Goal: Task Accomplishment & Management: Complete application form

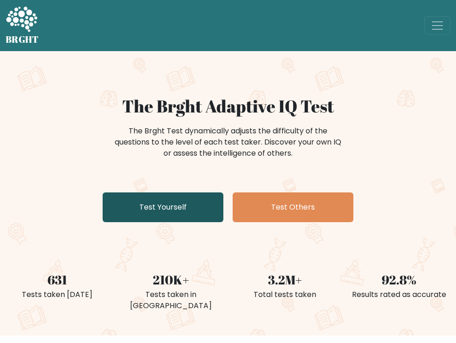
click at [161, 214] on link "Test Yourself" at bounding box center [163, 207] width 121 height 30
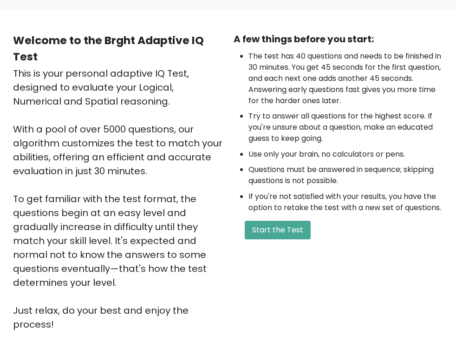
scroll to position [63, 0]
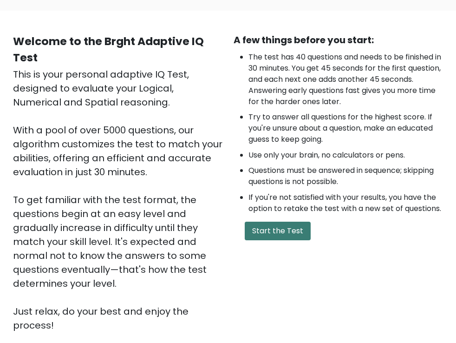
click at [280, 229] on button "Start the Test" at bounding box center [278, 230] width 66 height 19
click at [280, 230] on button "Start the Test" at bounding box center [278, 230] width 66 height 19
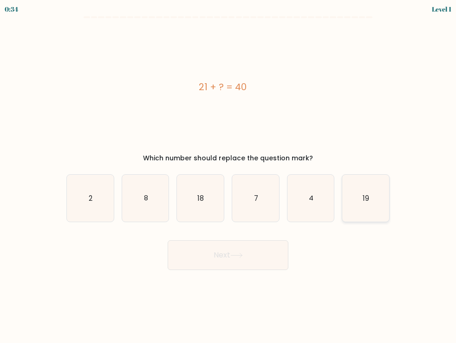
click at [368, 196] on text "19" at bounding box center [366, 198] width 6 height 10
click at [228, 176] on input "f. 19" at bounding box center [228, 173] width 0 height 5
radio input "true"
click at [236, 254] on icon at bounding box center [236, 255] width 13 height 5
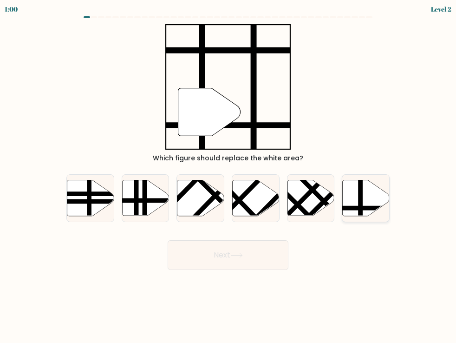
click at [366, 202] on icon at bounding box center [366, 198] width 47 height 36
click at [228, 176] on input "f." at bounding box center [228, 173] width 0 height 5
radio input "true"
click at [243, 250] on button "Next" at bounding box center [228, 255] width 121 height 30
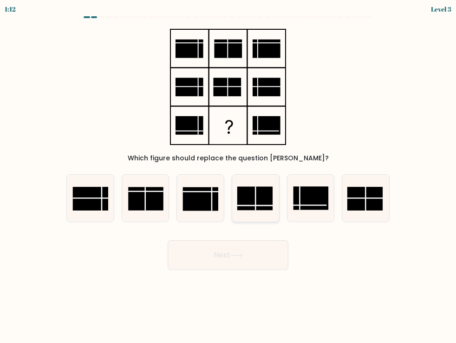
click at [251, 197] on rect at bounding box center [254, 198] width 35 height 24
click at [228, 176] on input "d." at bounding box center [228, 173] width 0 height 5
radio input "true"
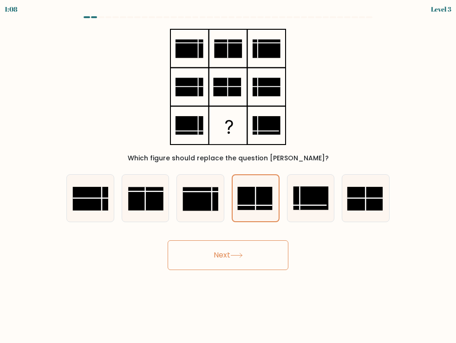
click at [228, 252] on button "Next" at bounding box center [228, 255] width 121 height 30
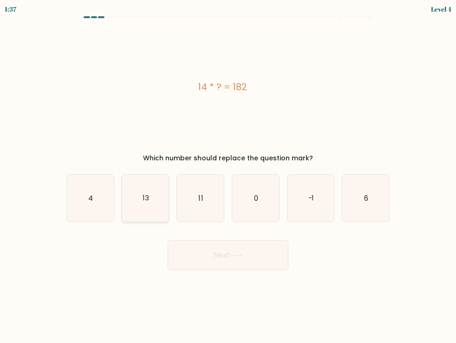
click at [142, 201] on icon "13" at bounding box center [145, 198] width 47 height 47
click at [228, 176] on input "b. 13" at bounding box center [228, 173] width 0 height 5
radio input "true"
click at [237, 253] on icon at bounding box center [236, 255] width 13 height 5
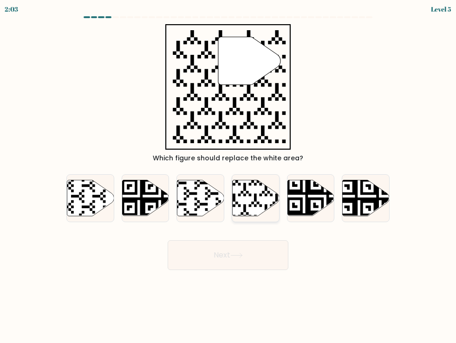
click at [254, 188] on icon at bounding box center [255, 198] width 47 height 36
click at [228, 176] on input "d." at bounding box center [228, 173] width 0 height 5
radio input "true"
click at [232, 258] on button "Next" at bounding box center [228, 255] width 121 height 30
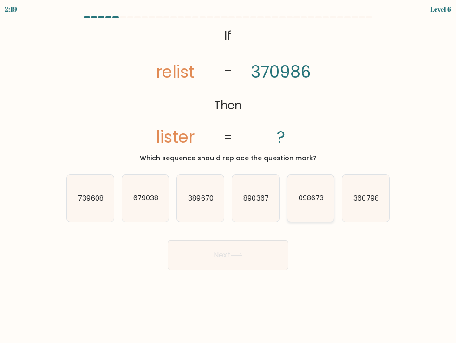
click at [306, 200] on text "098673" at bounding box center [310, 198] width 25 height 10
click at [228, 176] on input "e. 098673" at bounding box center [228, 173] width 0 height 5
radio input "true"
click at [223, 253] on button "Next" at bounding box center [228, 255] width 121 height 30
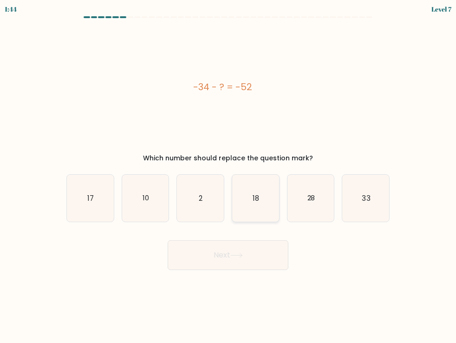
click at [254, 199] on text "18" at bounding box center [256, 198] width 6 height 10
click at [228, 176] on input "d. 18" at bounding box center [228, 173] width 0 height 5
radio input "true"
click at [241, 260] on button "Next" at bounding box center [228, 255] width 121 height 30
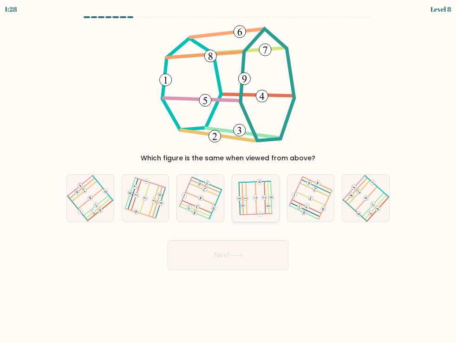
click at [253, 207] on icon at bounding box center [255, 198] width 37 height 38
click at [228, 176] on input "d." at bounding box center [228, 173] width 0 height 5
radio input "true"
click at [237, 253] on icon at bounding box center [236, 255] width 13 height 5
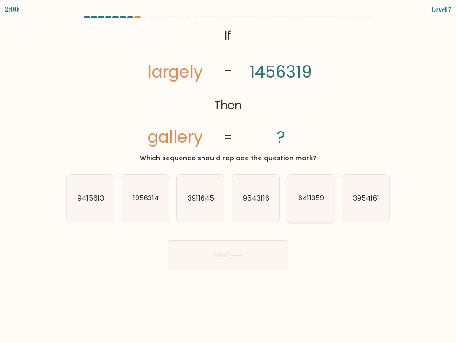
click at [303, 198] on text "6411359" at bounding box center [311, 198] width 26 height 10
click at [228, 176] on input "e. 6411359" at bounding box center [228, 173] width 0 height 5
radio input "true"
click at [222, 251] on button "Next" at bounding box center [228, 255] width 121 height 30
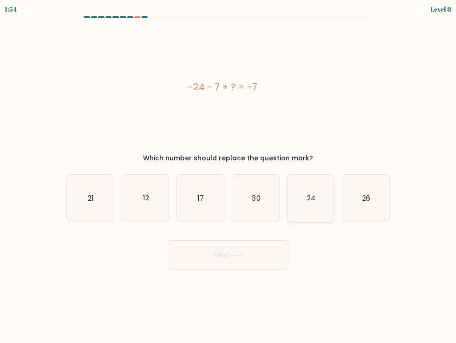
click at [305, 200] on icon "24" at bounding box center [310, 198] width 47 height 47
click at [228, 176] on input "e. 24" at bounding box center [228, 173] width 0 height 5
radio input "true"
click at [228, 255] on button "Next" at bounding box center [228, 255] width 121 height 30
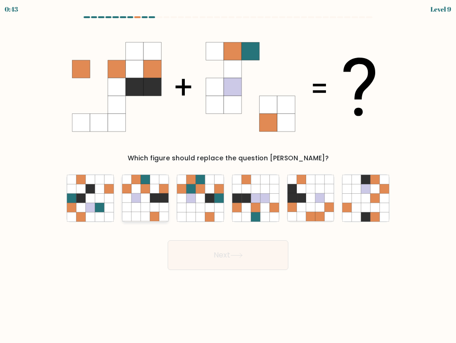
click at [146, 192] on icon at bounding box center [145, 188] width 9 height 9
click at [228, 176] on input "b." at bounding box center [228, 173] width 0 height 5
radio input "true"
click at [240, 260] on button "Next" at bounding box center [228, 255] width 121 height 30
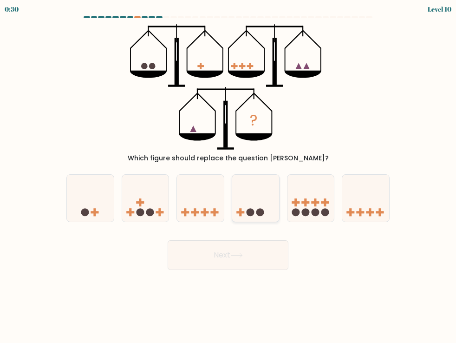
click at [247, 207] on icon at bounding box center [255, 198] width 47 height 39
click at [228, 176] on input "d." at bounding box center [228, 173] width 0 height 5
radio input "true"
click at [225, 250] on button "Next" at bounding box center [228, 255] width 121 height 30
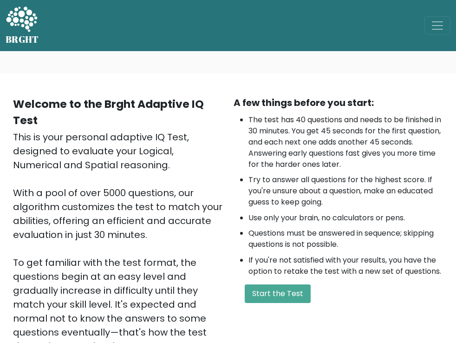
scroll to position [63, 0]
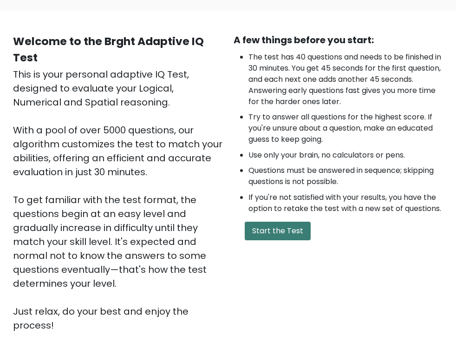
click at [277, 230] on button "Start the Test" at bounding box center [278, 230] width 66 height 19
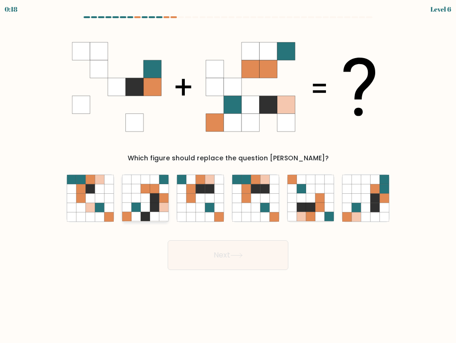
click at [142, 198] on icon at bounding box center [145, 197] width 9 height 9
click at [228, 176] on input "b." at bounding box center [228, 173] width 0 height 5
radio input "true"
click at [239, 254] on icon at bounding box center [236, 255] width 13 height 5
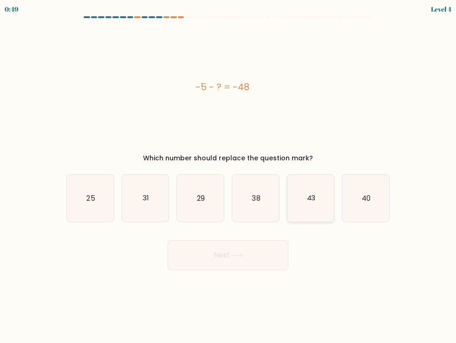
click at [308, 206] on icon "43" at bounding box center [310, 198] width 47 height 47
click at [228, 176] on input "e. 43" at bounding box center [228, 173] width 0 height 5
radio input "true"
click at [233, 254] on icon at bounding box center [236, 255] width 13 height 5
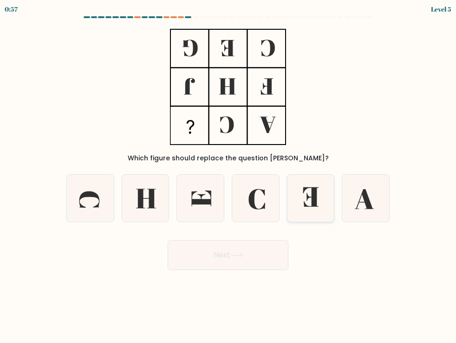
click at [316, 196] on icon at bounding box center [311, 196] width 16 height 19
click at [228, 176] on input "e." at bounding box center [228, 173] width 0 height 5
radio input "true"
click at [233, 257] on icon at bounding box center [236, 255] width 13 height 5
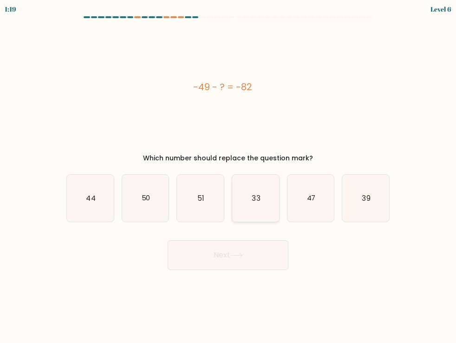
click at [262, 195] on icon "33" at bounding box center [255, 198] width 47 height 47
click at [228, 176] on input "d. 33" at bounding box center [228, 173] width 0 height 5
radio input "true"
click at [236, 260] on button "Next" at bounding box center [228, 255] width 121 height 30
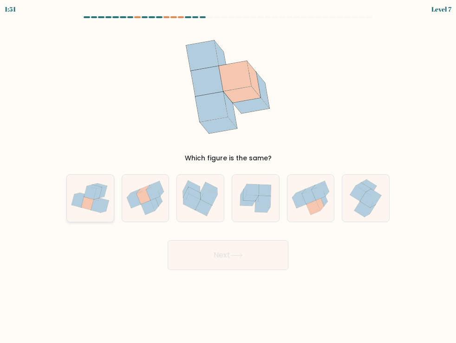
click at [99, 196] on icon at bounding box center [98, 193] width 8 height 12
click at [228, 176] on input "a." at bounding box center [228, 173] width 0 height 5
radio input "true"
click at [211, 255] on button "Next" at bounding box center [228, 255] width 121 height 30
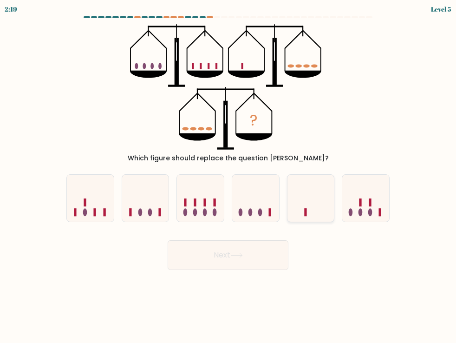
click at [311, 207] on icon at bounding box center [310, 198] width 47 height 39
click at [228, 176] on input "e." at bounding box center [228, 173] width 0 height 5
radio input "true"
click at [256, 215] on icon at bounding box center [255, 198] width 47 height 39
click at [228, 176] on input "d." at bounding box center [228, 173] width 0 height 5
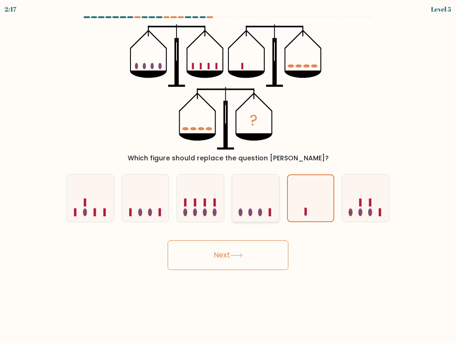
radio input "true"
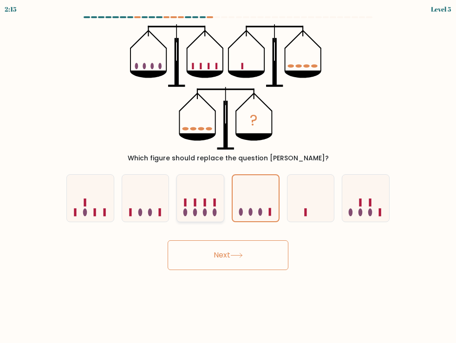
click at [210, 201] on icon at bounding box center [200, 198] width 47 height 39
click at [228, 176] on input "c." at bounding box center [228, 173] width 0 height 5
radio input "true"
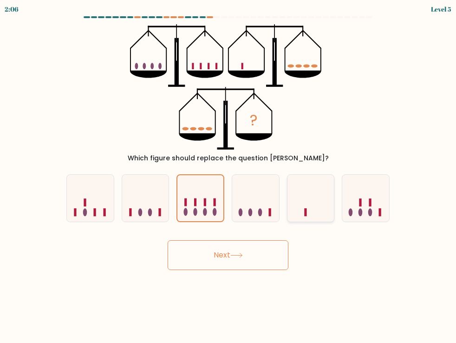
click at [307, 205] on icon at bounding box center [310, 198] width 47 height 39
click at [228, 176] on input "e." at bounding box center [228, 173] width 0 height 5
radio input "true"
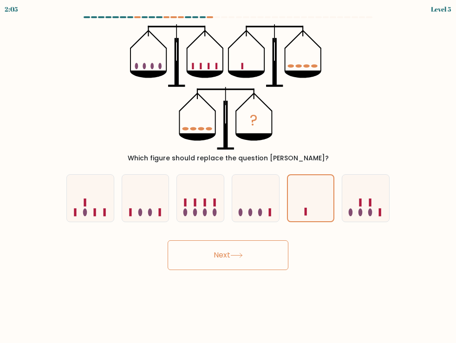
click at [240, 254] on icon at bounding box center [236, 255] width 13 height 5
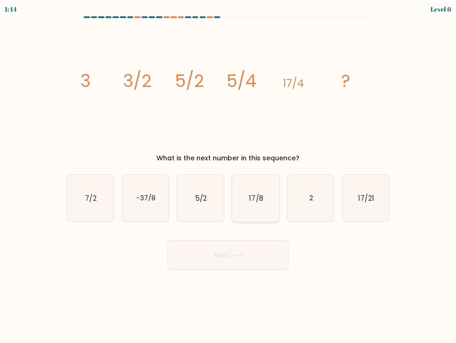
click at [253, 201] on text "17/8" at bounding box center [256, 198] width 14 height 10
click at [228, 176] on input "d. 17/8" at bounding box center [228, 173] width 0 height 5
radio input "true"
click at [233, 257] on icon at bounding box center [236, 255] width 13 height 5
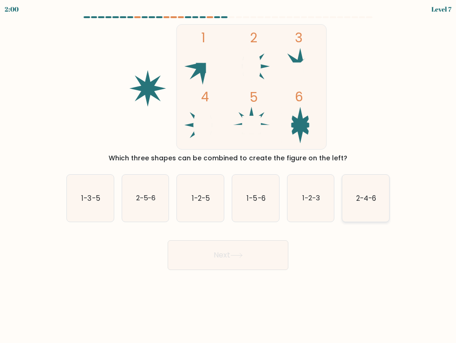
click at [368, 199] on text "2-4-6" at bounding box center [366, 198] width 20 height 10
click at [228, 176] on input "f. 2-4-6" at bounding box center [228, 173] width 0 height 5
radio input "true"
click at [230, 260] on button "Next" at bounding box center [228, 255] width 121 height 30
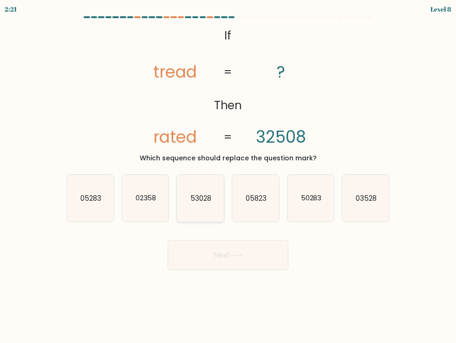
click at [198, 204] on icon "53028" at bounding box center [200, 198] width 47 height 47
click at [228, 176] on input "c. 53028" at bounding box center [228, 173] width 0 height 5
radio input "true"
click at [219, 259] on button "Next" at bounding box center [228, 255] width 121 height 30
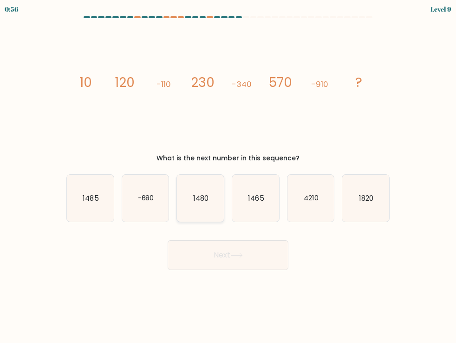
click at [203, 207] on icon "1480" at bounding box center [200, 198] width 47 height 47
click at [228, 176] on input "c. 1480" at bounding box center [228, 173] width 0 height 5
radio input "true"
click at [238, 254] on icon at bounding box center [236, 255] width 13 height 5
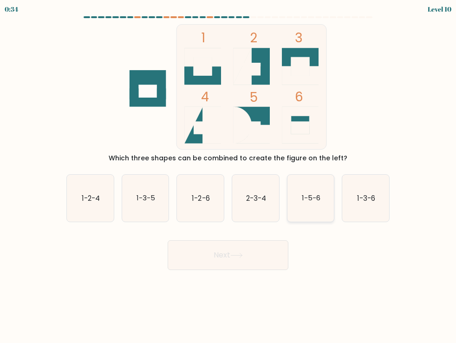
click at [298, 202] on icon "1-5-6" at bounding box center [310, 198] width 47 height 47
click at [228, 176] on input "e. 1-5-6" at bounding box center [228, 173] width 0 height 5
radio input "true"
click at [236, 245] on button "Next" at bounding box center [228, 255] width 121 height 30
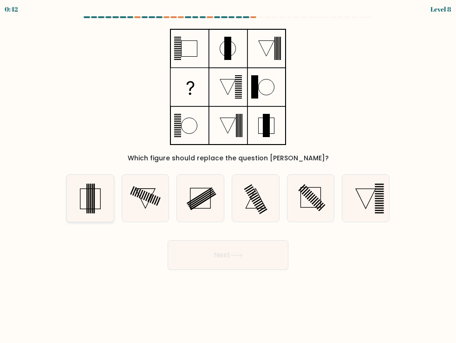
click at [94, 201] on rect at bounding box center [93, 198] width 1 height 30
click at [228, 176] on input "a." at bounding box center [228, 173] width 0 height 5
radio input "true"
click at [225, 253] on button "Next" at bounding box center [228, 255] width 121 height 30
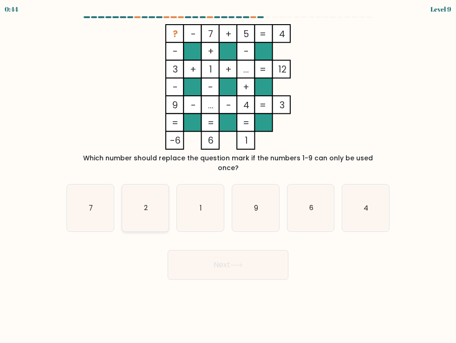
click at [139, 201] on icon "2" at bounding box center [145, 207] width 47 height 47
click at [228, 176] on input "b. 2" at bounding box center [228, 173] width 0 height 5
radio input "true"
click at [229, 263] on button "Next" at bounding box center [228, 265] width 121 height 30
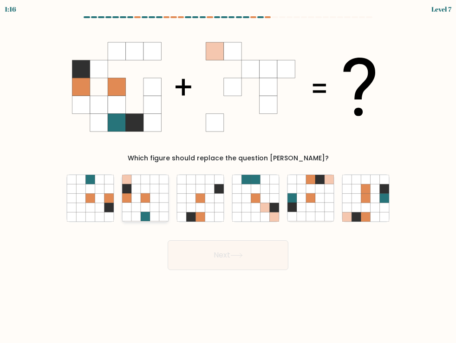
click at [134, 190] on icon at bounding box center [135, 188] width 9 height 9
click at [228, 176] on input "b." at bounding box center [228, 173] width 0 height 5
radio input "true"
click at [235, 257] on icon at bounding box center [236, 255] width 13 height 5
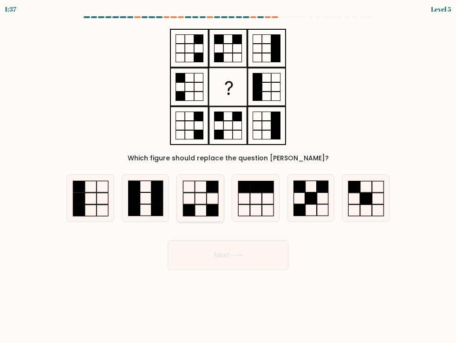
click at [209, 197] on icon at bounding box center [200, 198] width 47 height 47
click at [228, 176] on input "c." at bounding box center [228, 173] width 0 height 5
radio input "true"
click at [243, 253] on icon at bounding box center [236, 255] width 13 height 5
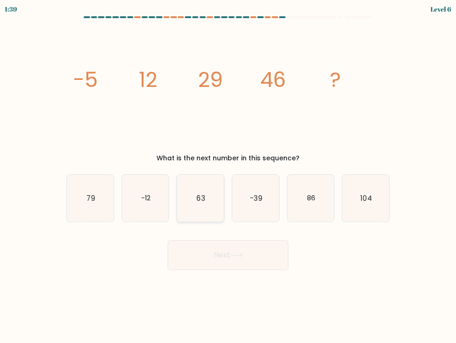
click at [201, 202] on text "63" at bounding box center [201, 198] width 8 height 10
click at [228, 176] on input "c. 63" at bounding box center [228, 173] width 0 height 5
radio input "true"
click at [229, 258] on button "Next" at bounding box center [228, 255] width 121 height 30
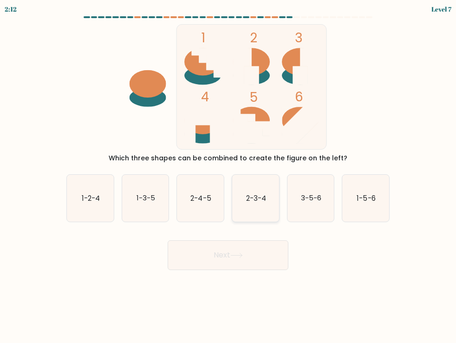
click at [261, 201] on text "2-3-4" at bounding box center [256, 198] width 20 height 10
click at [228, 176] on input "d. 2-3-4" at bounding box center [228, 173] width 0 height 5
radio input "true"
click at [225, 252] on button "Next" at bounding box center [228, 255] width 121 height 30
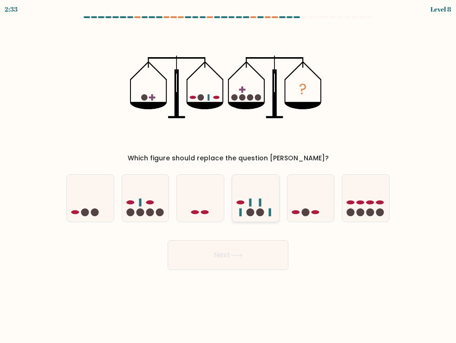
click at [252, 206] on icon at bounding box center [255, 198] width 47 height 39
click at [228, 176] on input "d." at bounding box center [228, 173] width 0 height 5
radio input "true"
click at [223, 256] on button "Next" at bounding box center [228, 255] width 121 height 30
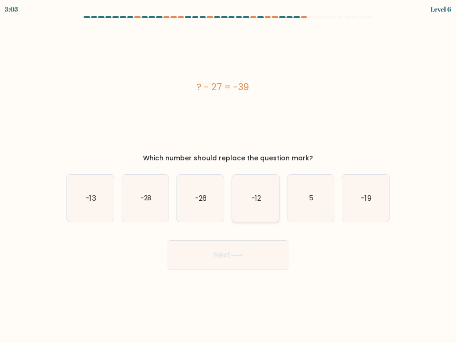
click at [261, 201] on icon "-12" at bounding box center [255, 198] width 47 height 47
click at [228, 176] on input "d. -12" at bounding box center [228, 173] width 0 height 5
radio input "true"
click at [242, 259] on button "Next" at bounding box center [228, 255] width 121 height 30
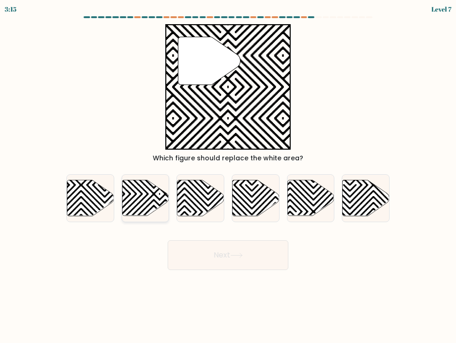
click at [134, 201] on icon at bounding box center [145, 198] width 47 height 36
click at [228, 176] on input "b." at bounding box center [228, 173] width 0 height 5
radio input "true"
click at [221, 253] on button "Next" at bounding box center [228, 255] width 121 height 30
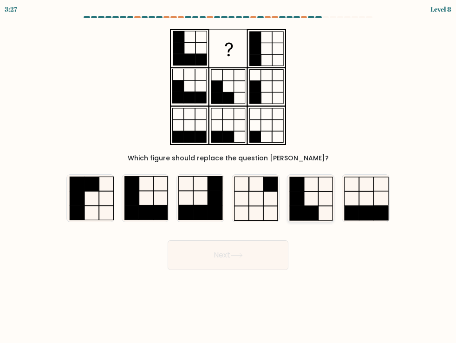
click at [310, 205] on icon at bounding box center [310, 198] width 47 height 47
click at [228, 176] on input "e." at bounding box center [228, 173] width 0 height 5
radio input "true"
click at [221, 256] on button "Next" at bounding box center [228, 255] width 121 height 30
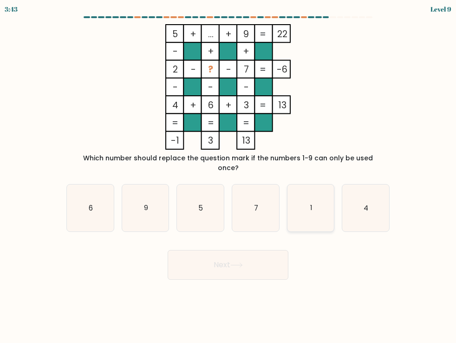
click at [326, 200] on icon "1" at bounding box center [310, 207] width 47 height 47
click at [228, 176] on input "e. 1" at bounding box center [228, 173] width 0 height 5
radio input "true"
click at [244, 250] on button "Next" at bounding box center [228, 265] width 121 height 30
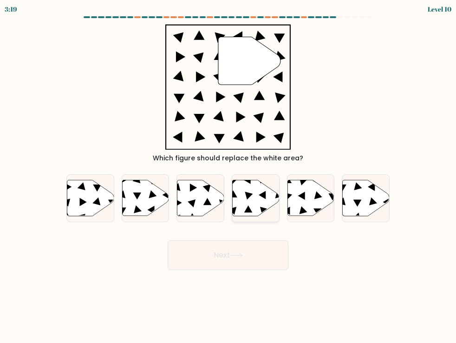
click at [243, 197] on icon at bounding box center [255, 198] width 47 height 36
click at [228, 176] on input "d." at bounding box center [228, 173] width 0 height 5
radio input "true"
click at [222, 254] on button "Next" at bounding box center [228, 255] width 121 height 30
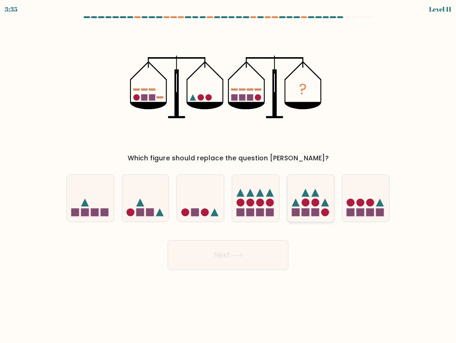
click at [319, 207] on icon at bounding box center [310, 198] width 47 height 39
click at [228, 176] on input "e." at bounding box center [228, 173] width 0 height 5
radio input "true"
click at [239, 257] on icon at bounding box center [236, 255] width 13 height 5
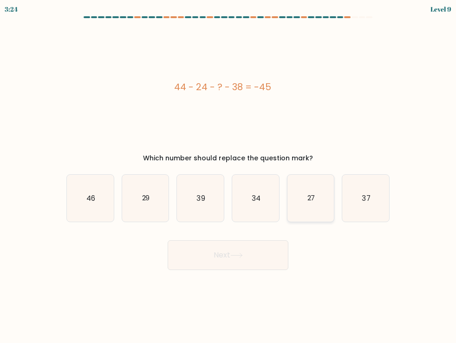
click at [317, 196] on icon "27" at bounding box center [310, 198] width 47 height 47
click at [228, 176] on input "e. 27" at bounding box center [228, 173] width 0 height 5
radio input "true"
click at [248, 262] on button "Next" at bounding box center [228, 255] width 121 height 30
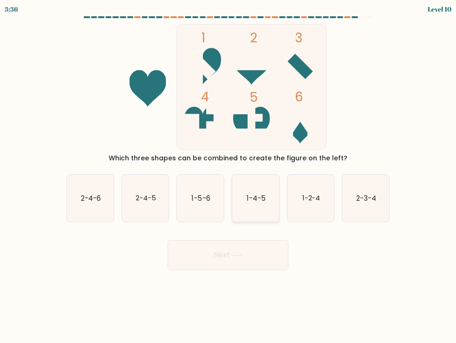
click at [255, 196] on text "1-4-5" at bounding box center [255, 198] width 19 height 10
click at [228, 176] on input "d. 1-4-5" at bounding box center [228, 173] width 0 height 5
radio input "true"
click at [232, 252] on button "Next" at bounding box center [228, 255] width 121 height 30
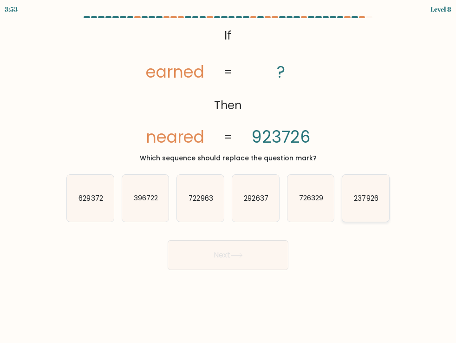
click at [359, 202] on text "237926" at bounding box center [366, 198] width 24 height 10
click at [228, 176] on input "f. 237926" at bounding box center [228, 173] width 0 height 5
radio input "true"
click at [236, 253] on icon at bounding box center [236, 255] width 13 height 5
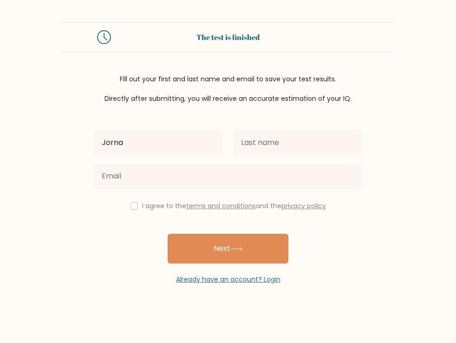
type input "Jorna"
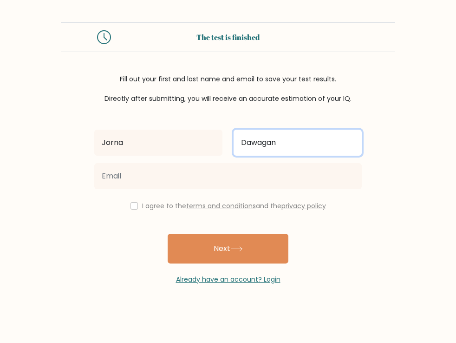
type input "Dawagan"
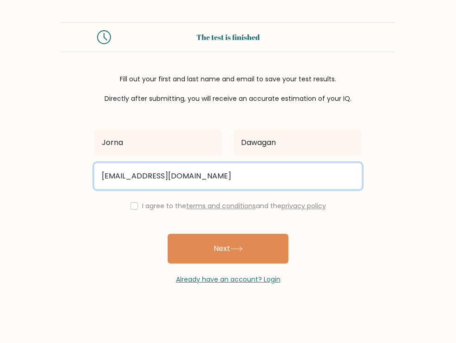
type input "injangs0791@gmail.com"
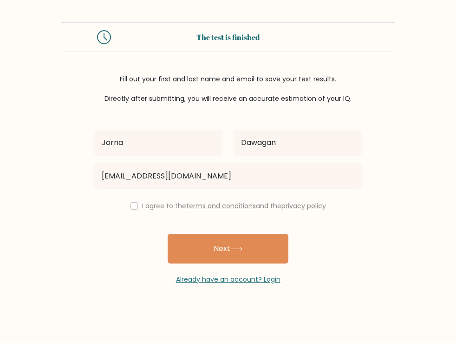
click at [130, 209] on input "checkbox" at bounding box center [133, 205] width 7 height 7
checkbox input "true"
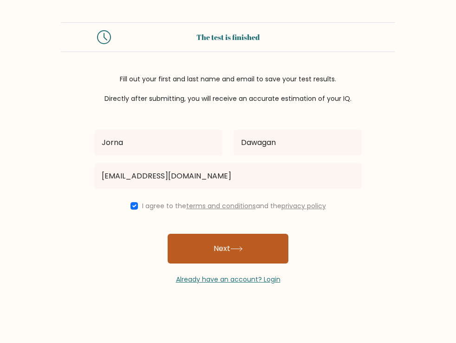
click at [224, 254] on button "Next" at bounding box center [228, 248] width 121 height 30
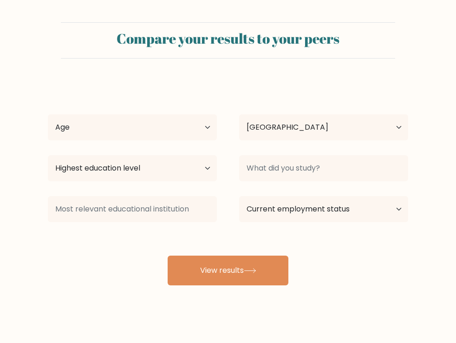
select select "PH"
select select "25_34"
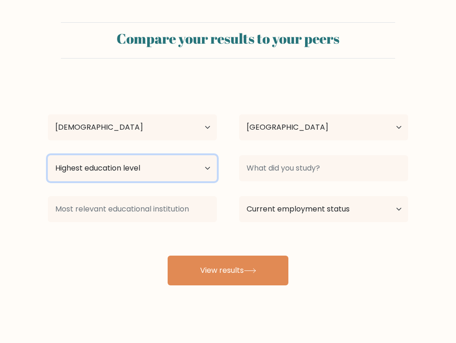
select select "bachelors_degree"
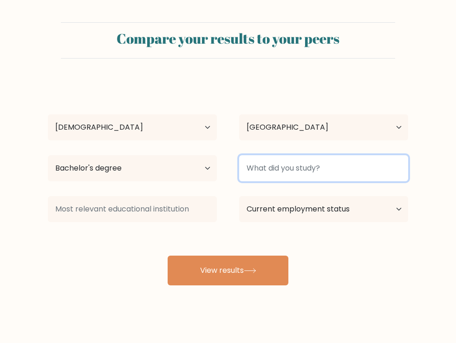
click at [354, 170] on input at bounding box center [323, 168] width 169 height 26
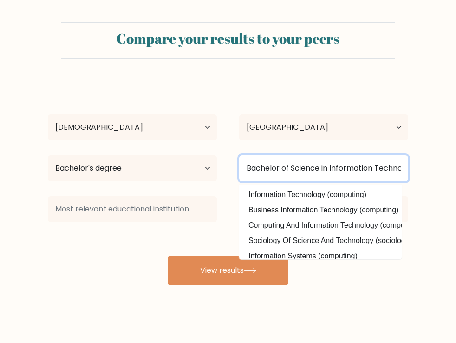
type input "Bachelor of Science in Information Technology"
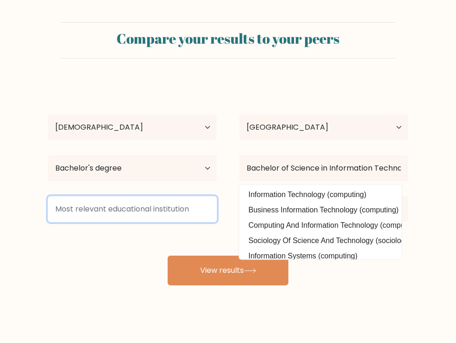
click at [186, 215] on input at bounding box center [132, 209] width 169 height 26
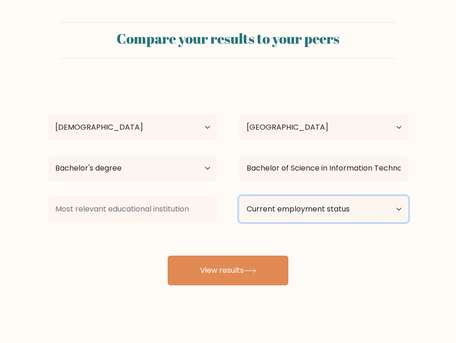
select select "other"
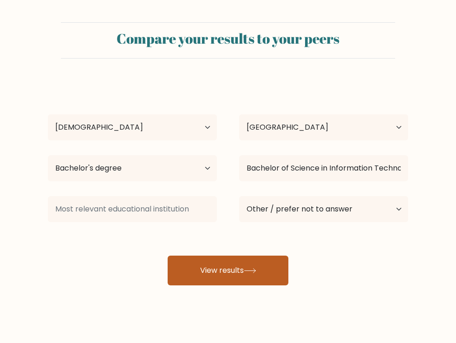
click at [246, 273] on button "View results" at bounding box center [228, 270] width 121 height 30
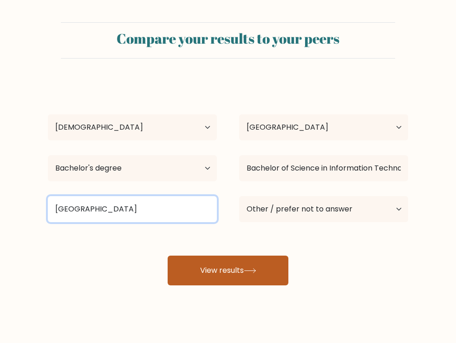
type input "Cagayan State University"
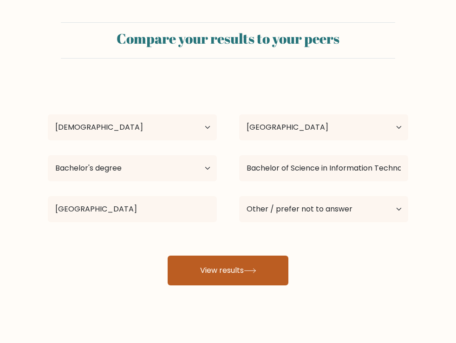
click at [226, 272] on button "View results" at bounding box center [228, 270] width 121 height 30
